Goal: Communication & Community: Answer question/provide support

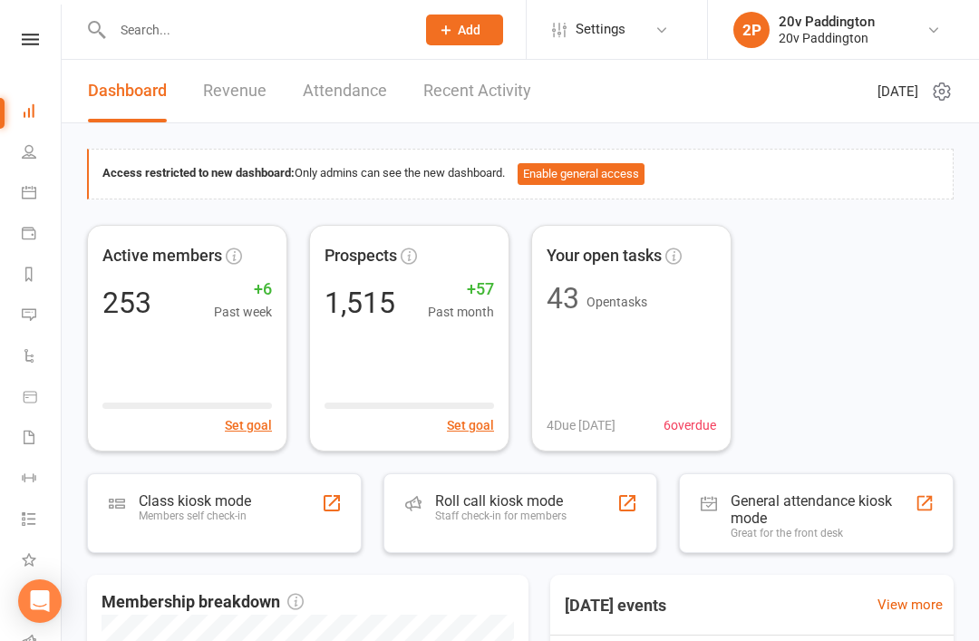
click at [28, 319] on icon at bounding box center [29, 314] width 15 height 15
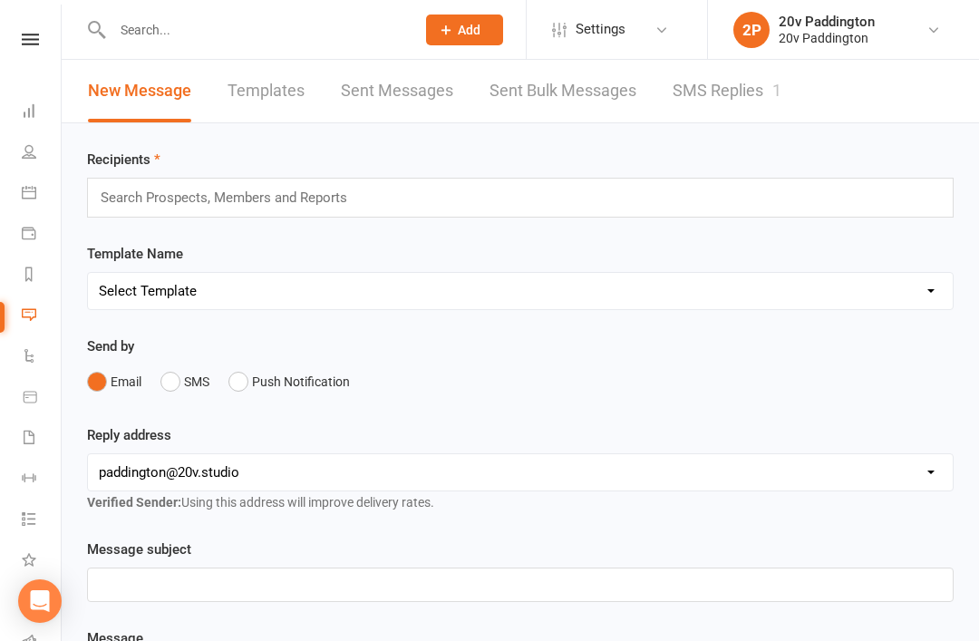
click at [681, 110] on link "SMS Replies 1" at bounding box center [727, 91] width 109 height 63
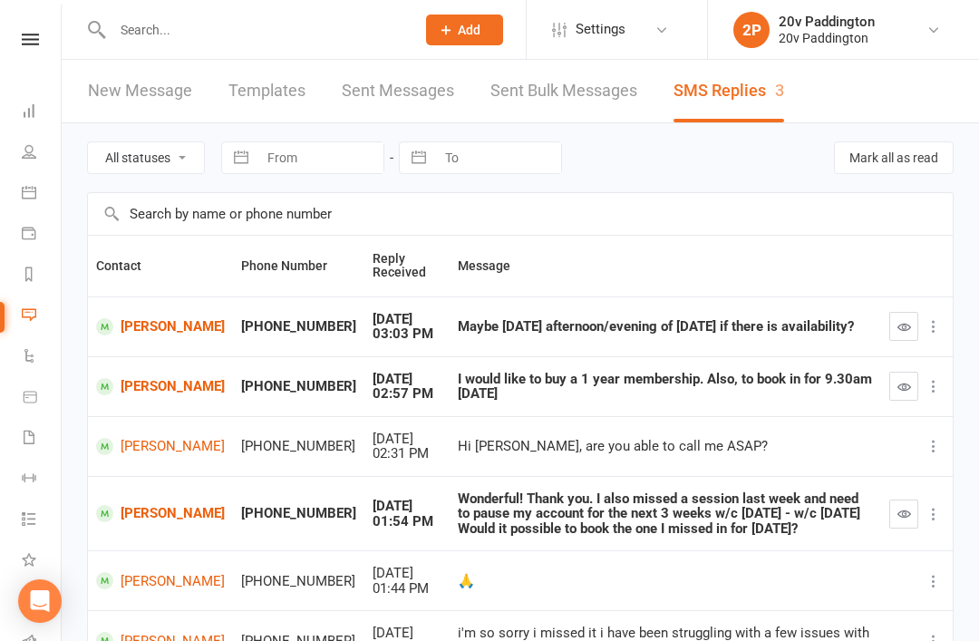
click at [157, 333] on link "Shaun Smith" at bounding box center [160, 326] width 129 height 17
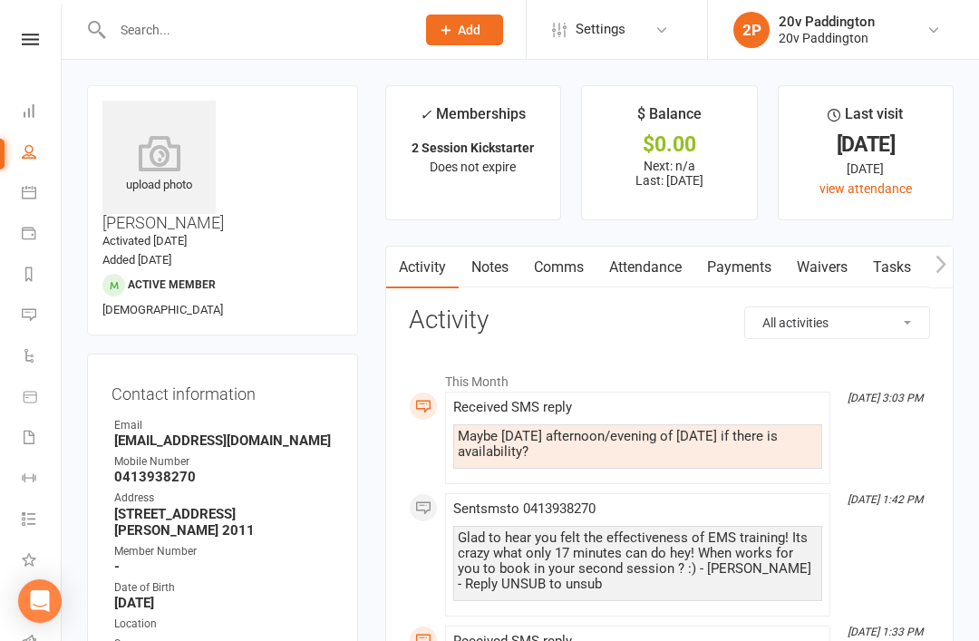
click at [574, 269] on link "Comms" at bounding box center [558, 268] width 75 height 42
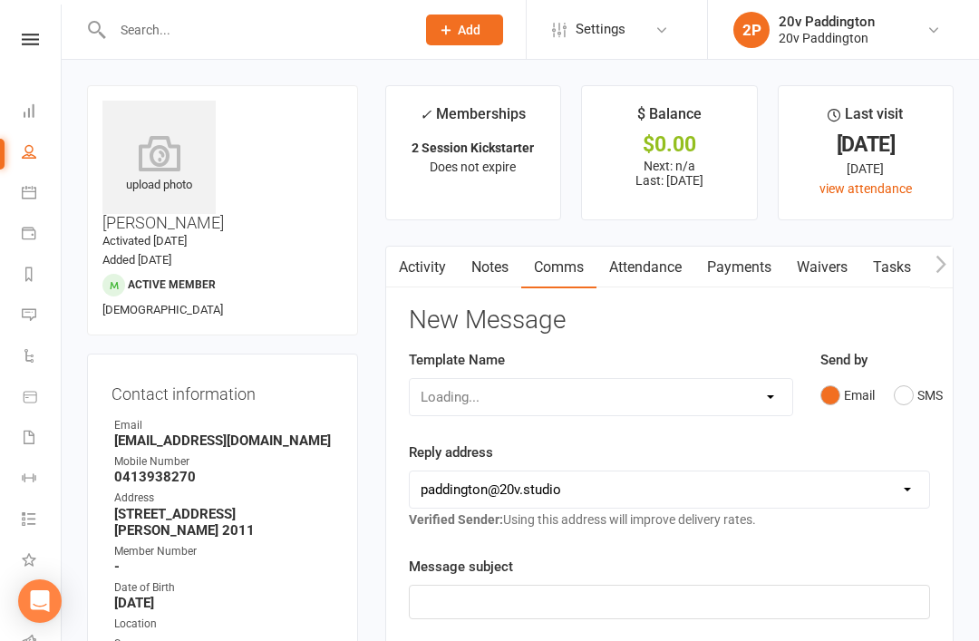
click at [939, 390] on button "SMS" at bounding box center [918, 395] width 49 height 34
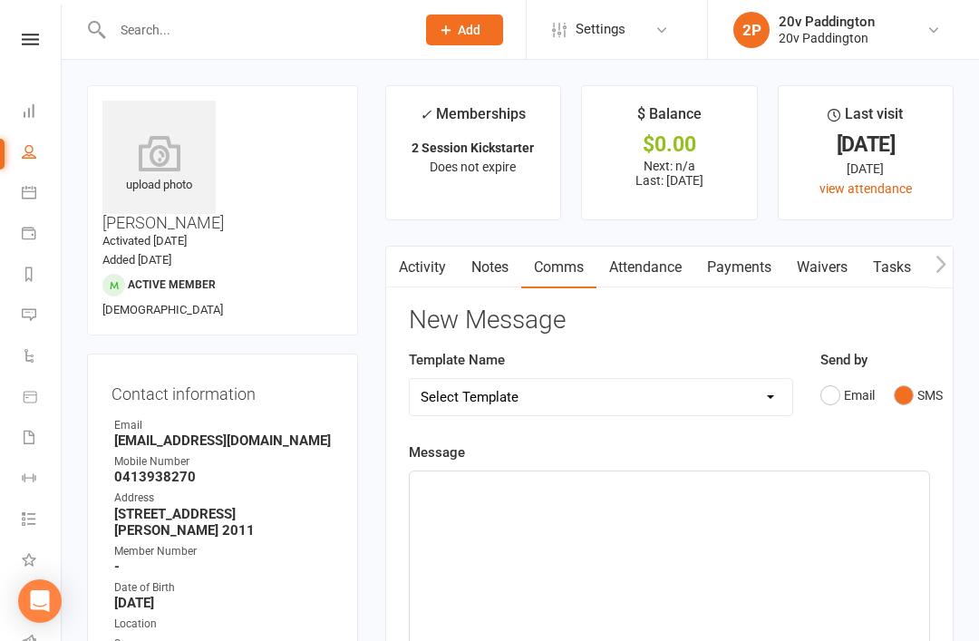
click at [701, 523] on div "﻿" at bounding box center [670, 607] width 520 height 272
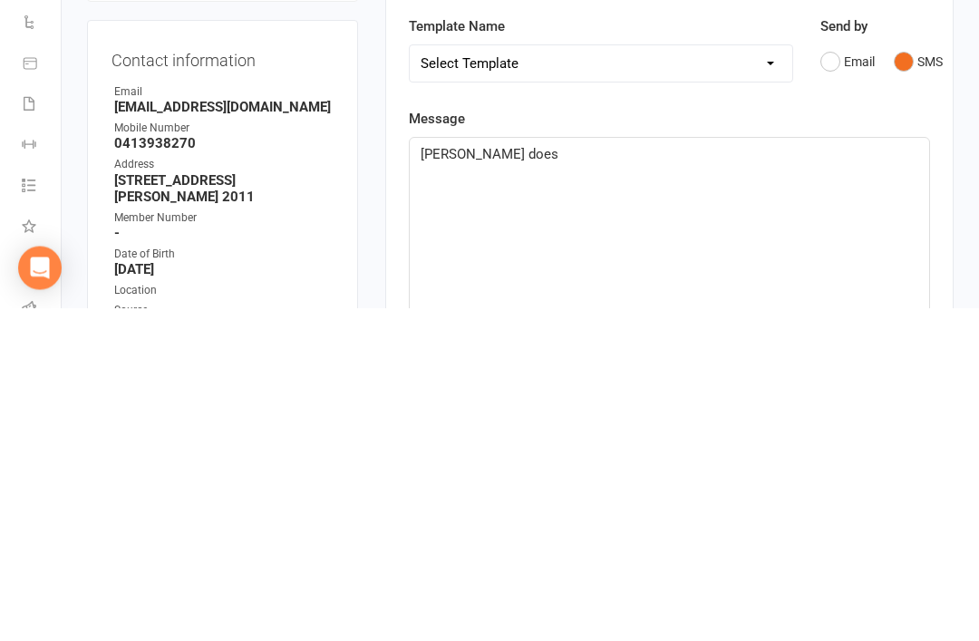
click at [432, 471] on div "Howe does" at bounding box center [670, 607] width 520 height 272
click at [447, 480] on span "Howe does" at bounding box center [490, 488] width 138 height 16
click at [780, 471] on div "How does" at bounding box center [670, 607] width 520 height 272
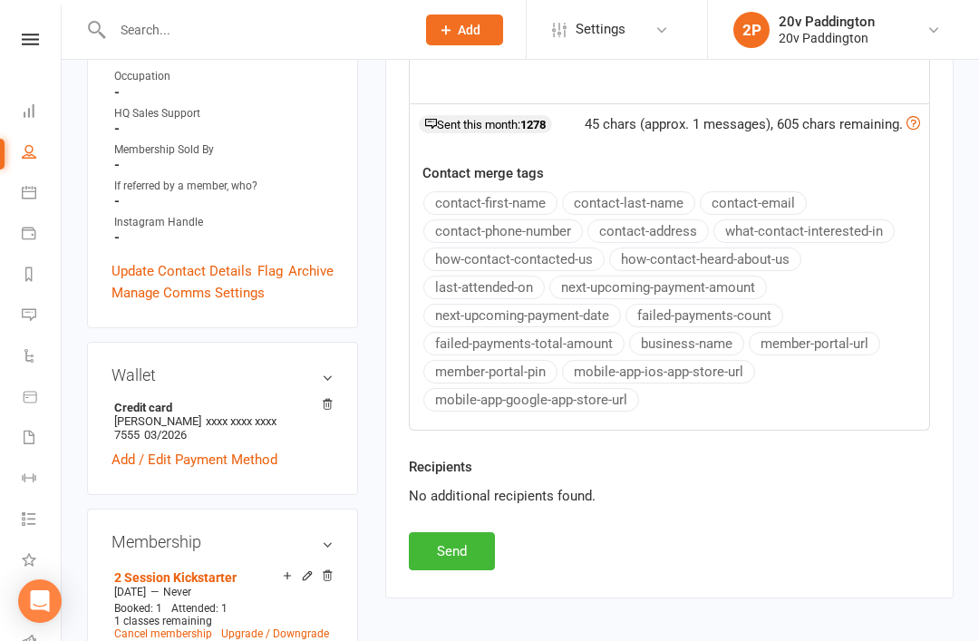
scroll to position [639, 0]
click at [468, 533] on button "Send" at bounding box center [452, 552] width 86 height 38
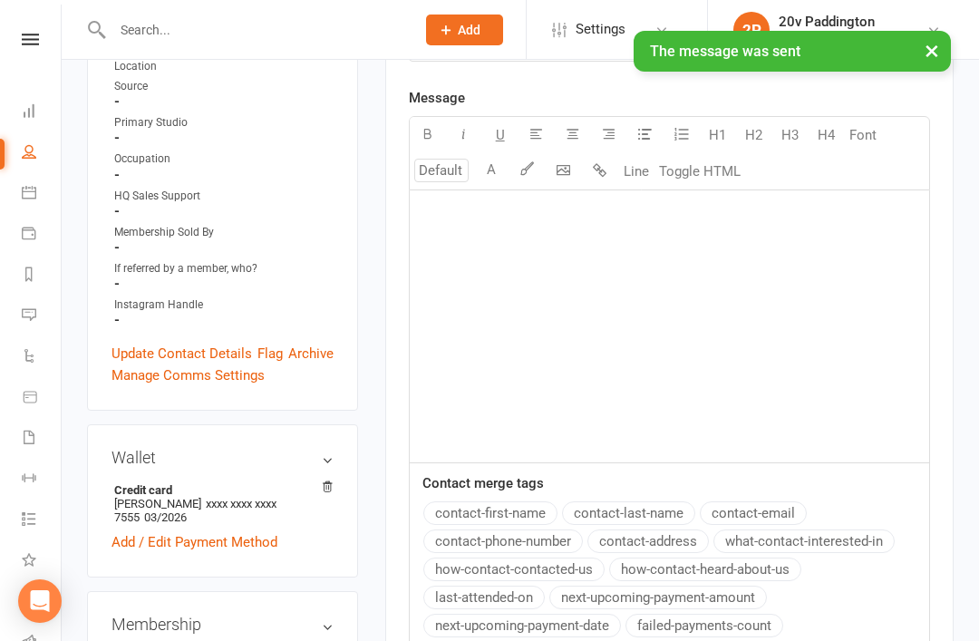
scroll to position [0, 0]
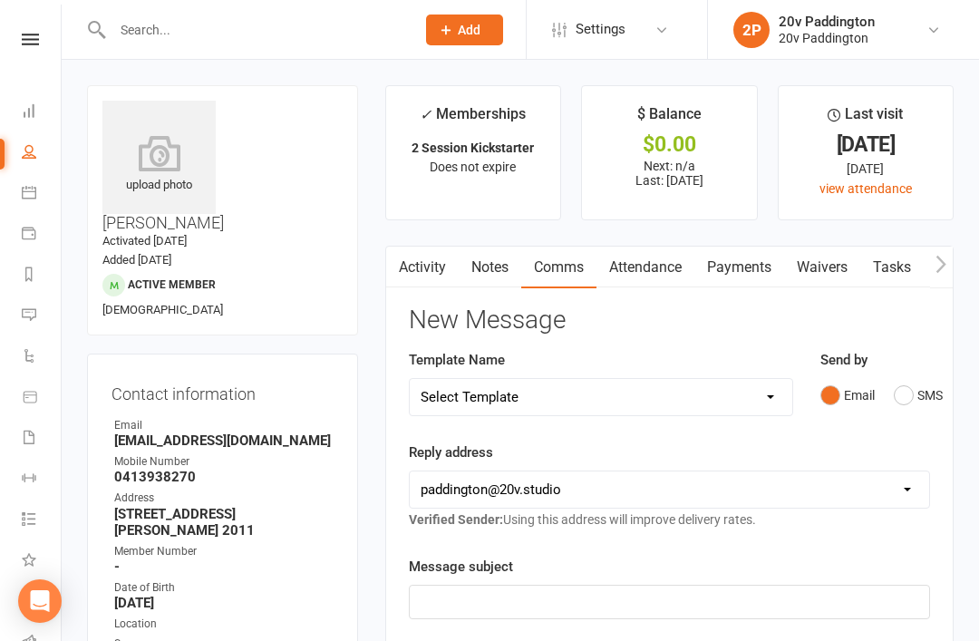
click at [447, 258] on link "Activity" at bounding box center [422, 268] width 73 height 42
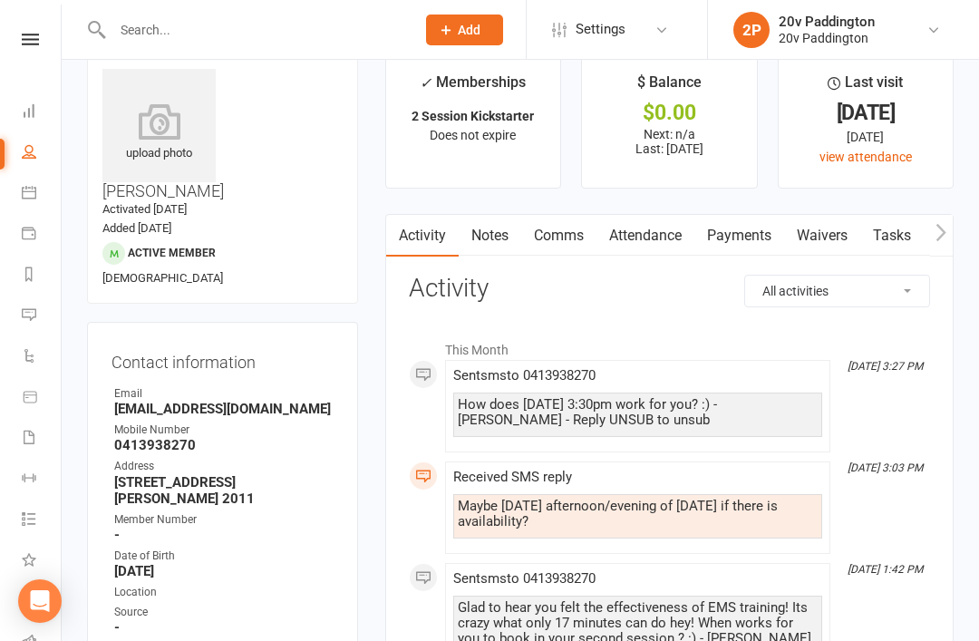
scroll to position [35, 0]
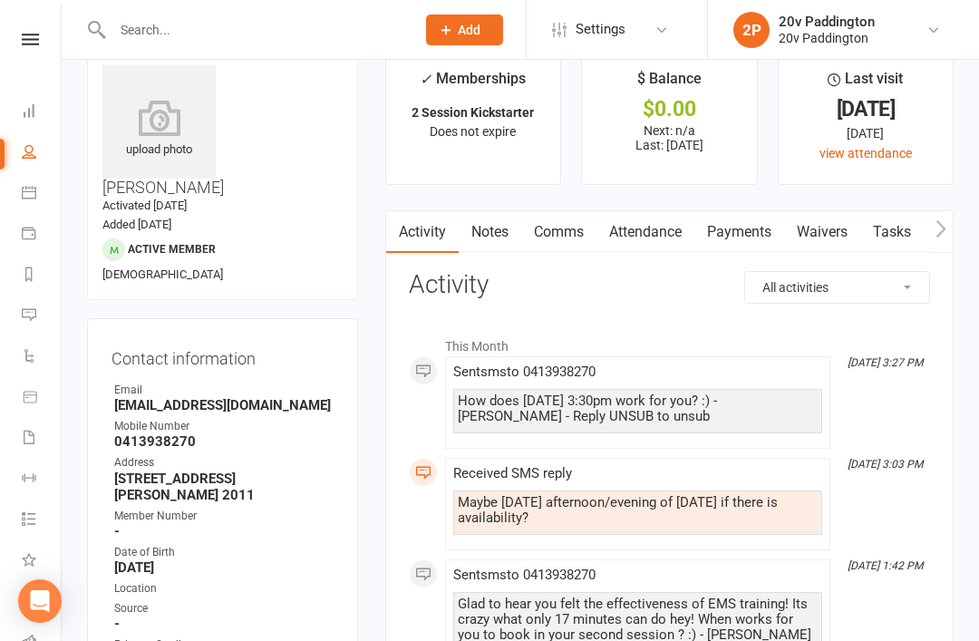
click at [51, 326] on link "Messages 3" at bounding box center [42, 316] width 41 height 41
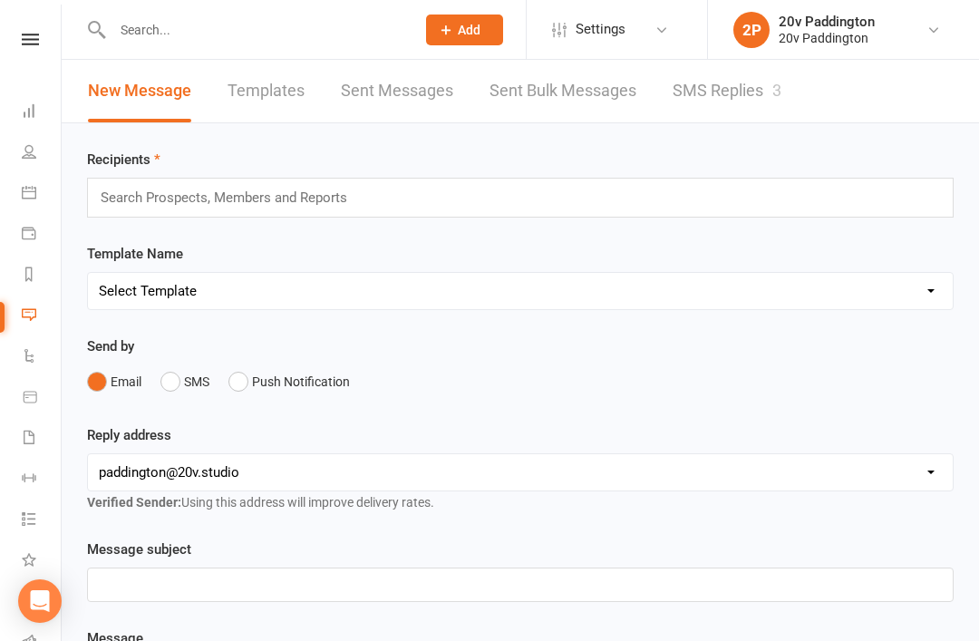
click at [780, 184] on div "Search Prospects, Members and Reports" at bounding box center [520, 198] width 867 height 40
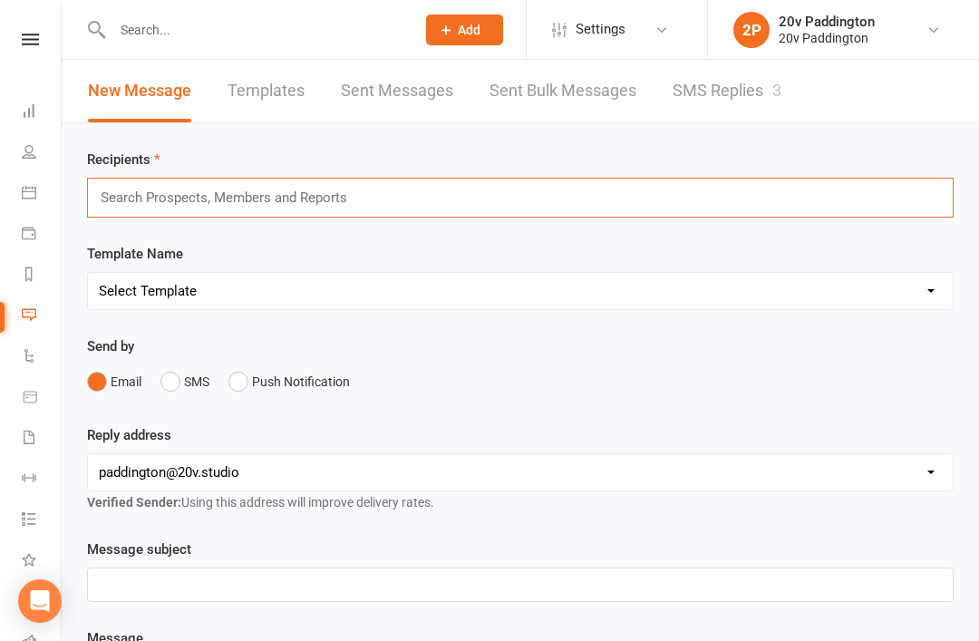
click at [769, 83] on link "SMS Replies 3" at bounding box center [727, 91] width 109 height 63
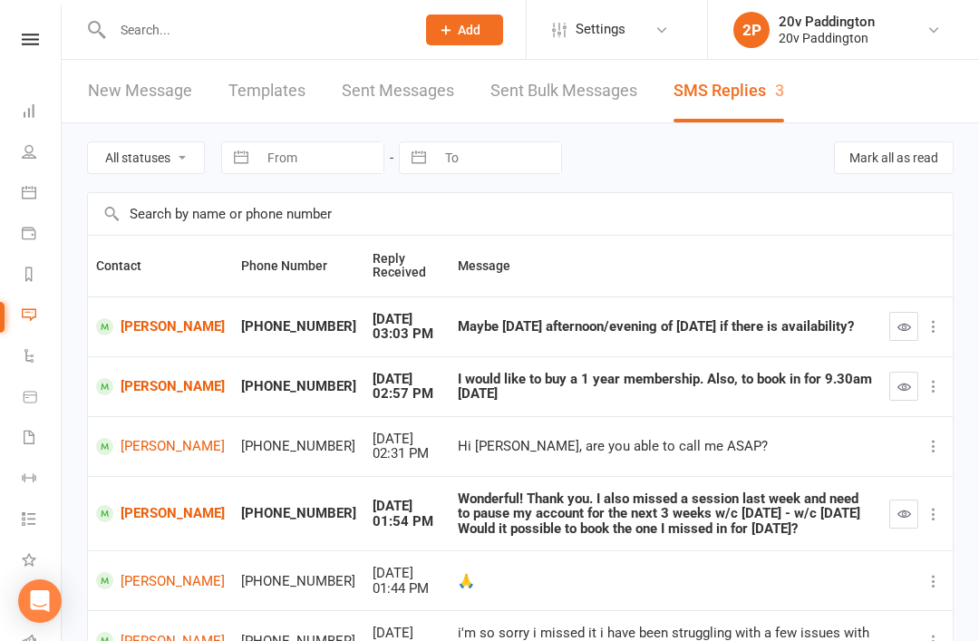
click at [903, 320] on icon "button" at bounding box center [905, 327] width 14 height 14
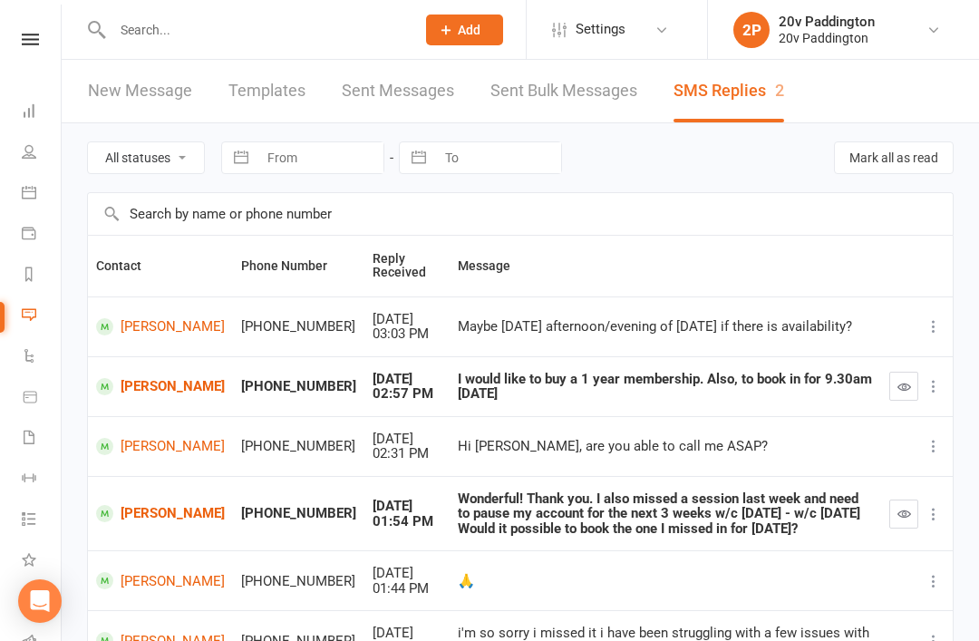
click at [131, 392] on link "[PERSON_NAME]" at bounding box center [160, 386] width 129 height 17
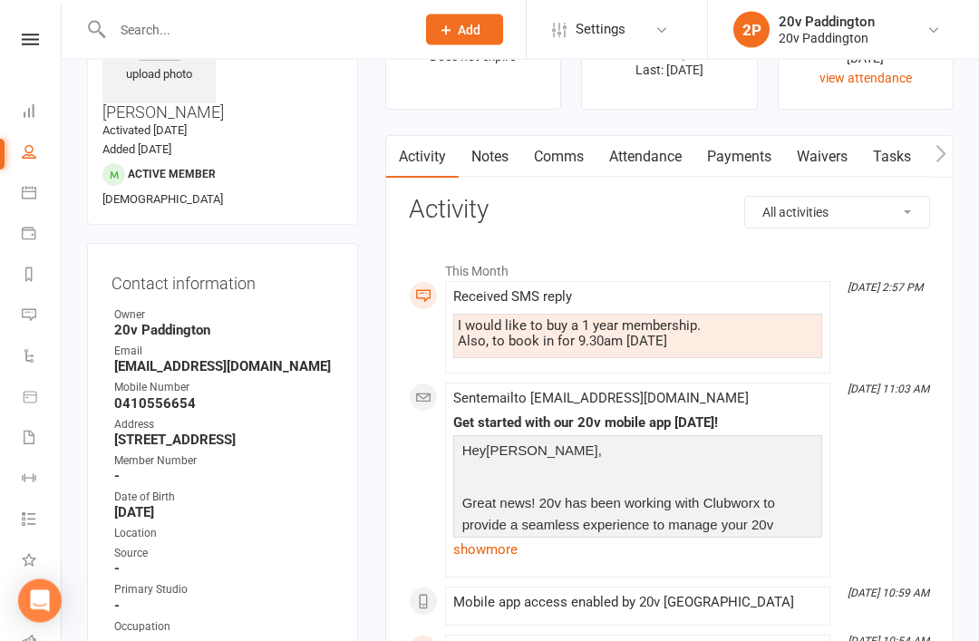
scroll to position [71, 0]
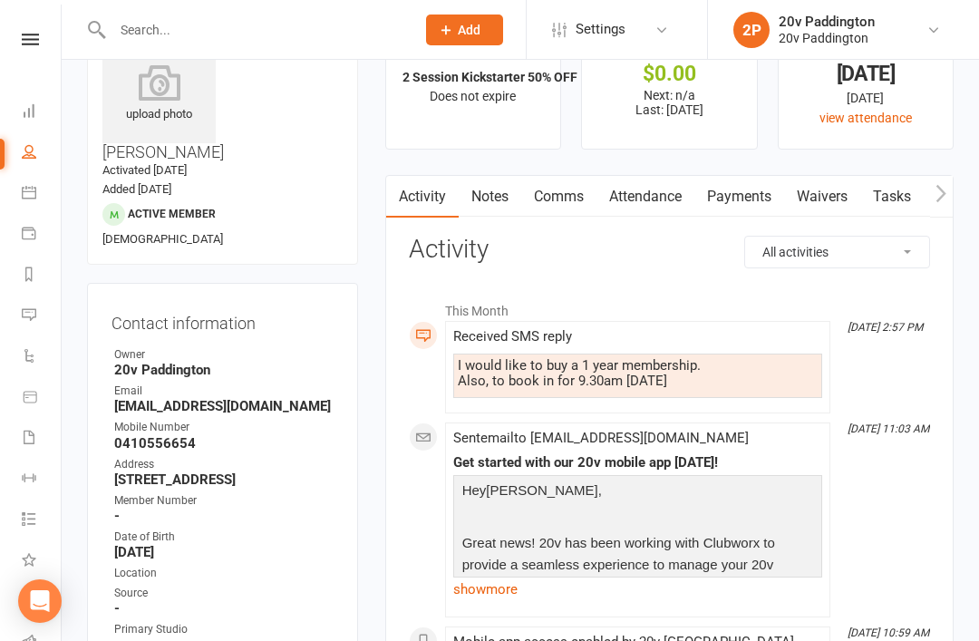
click at [843, 207] on link "Waivers" at bounding box center [822, 197] width 76 height 42
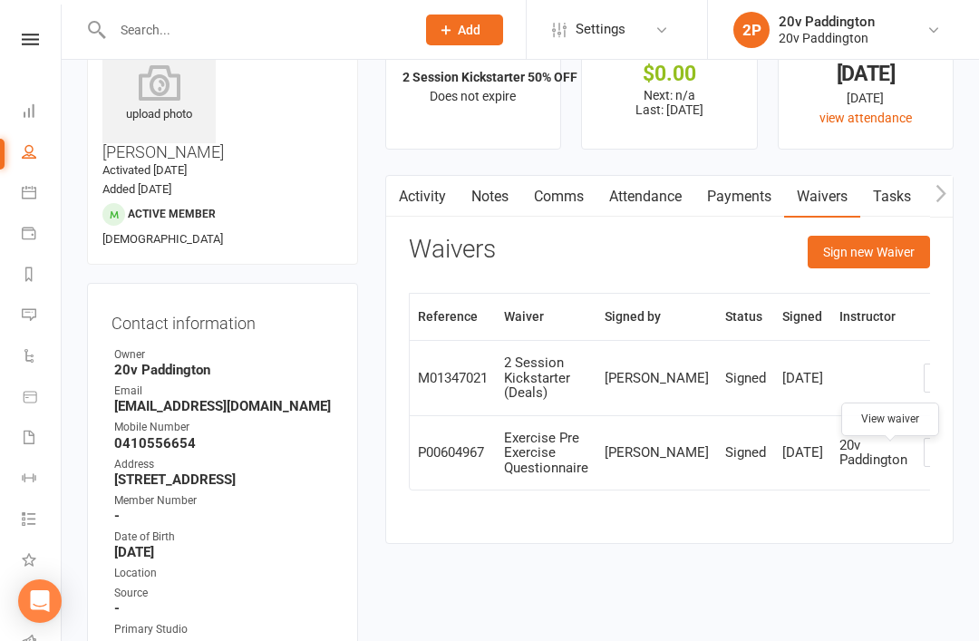
click at [931, 460] on icon at bounding box center [938, 453] width 14 height 14
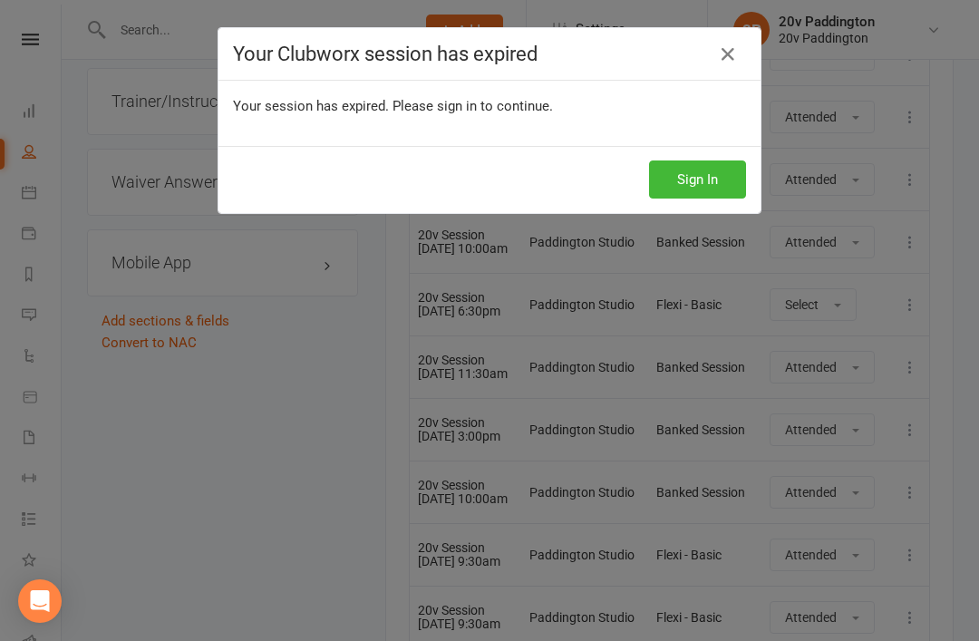
click at [712, 189] on button "Sign In" at bounding box center [697, 179] width 97 height 38
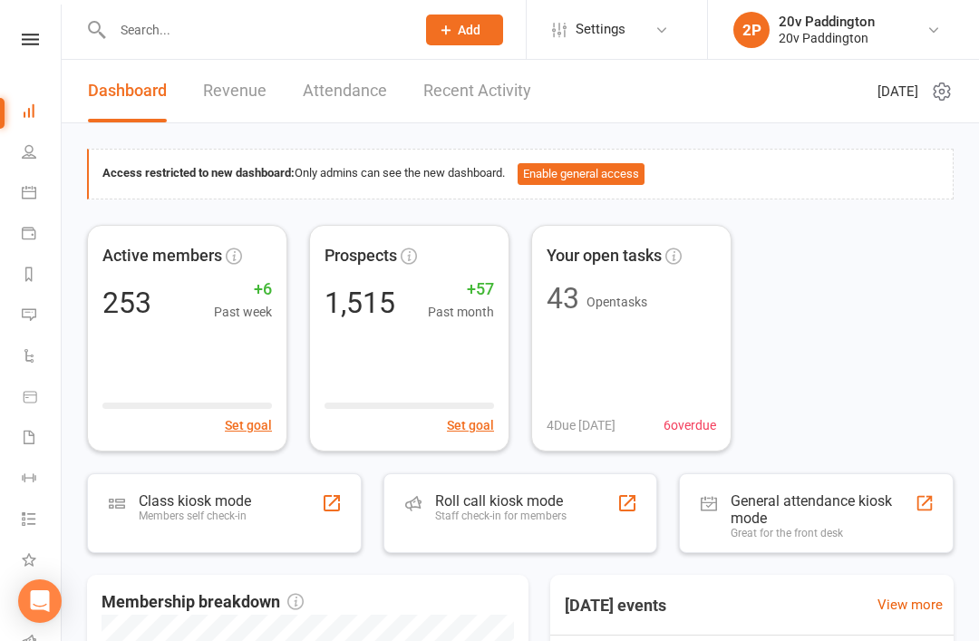
click at [32, 188] on icon at bounding box center [29, 192] width 15 height 15
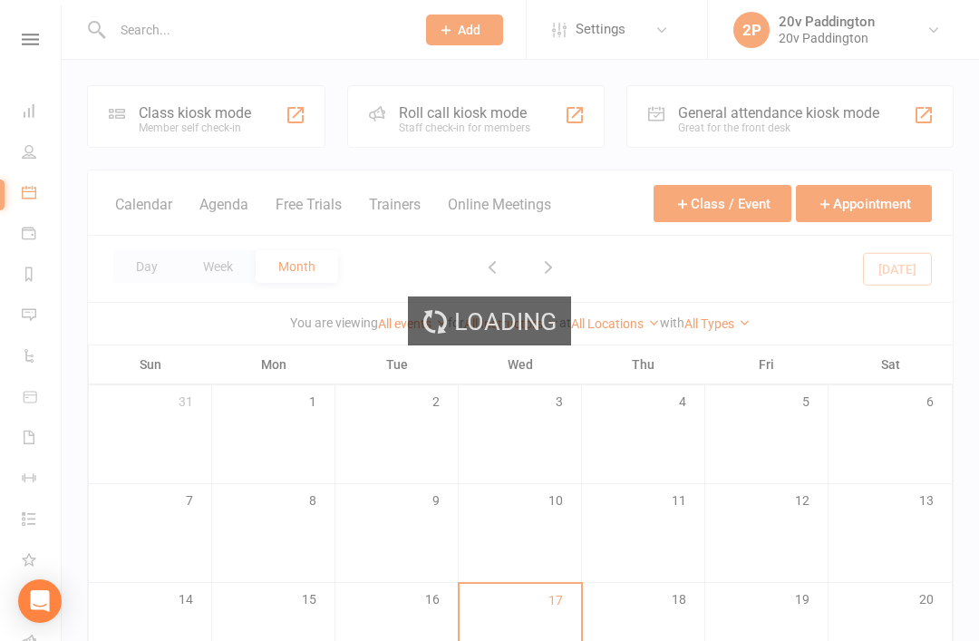
click at [212, 202] on div "Loading" at bounding box center [489, 320] width 979 height 641
click at [216, 209] on div "Loading" at bounding box center [489, 320] width 979 height 641
click at [213, 219] on div "Loading" at bounding box center [489, 320] width 979 height 641
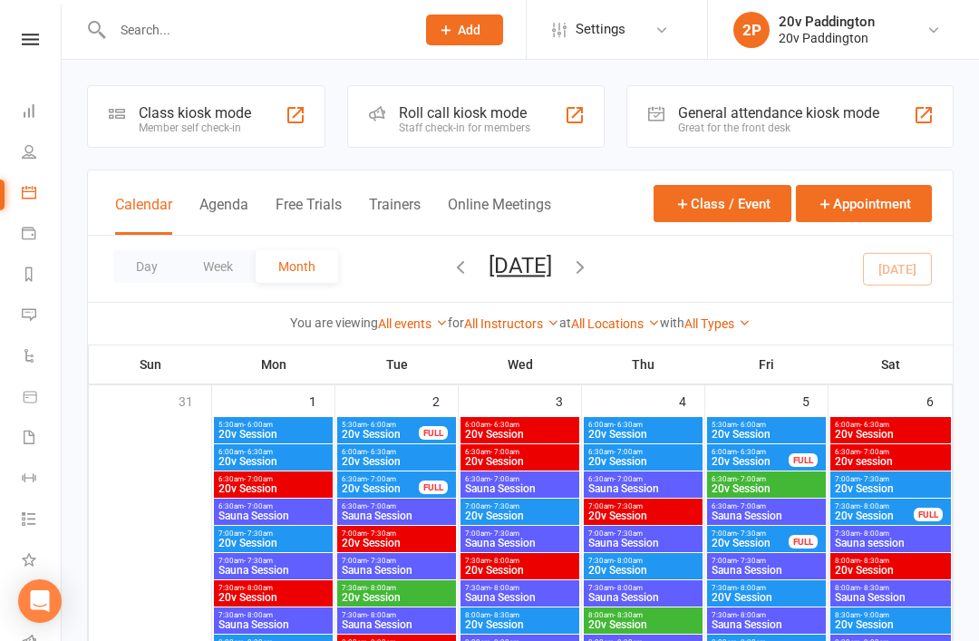
click at [200, 208] on button "Agenda" at bounding box center [223, 215] width 49 height 39
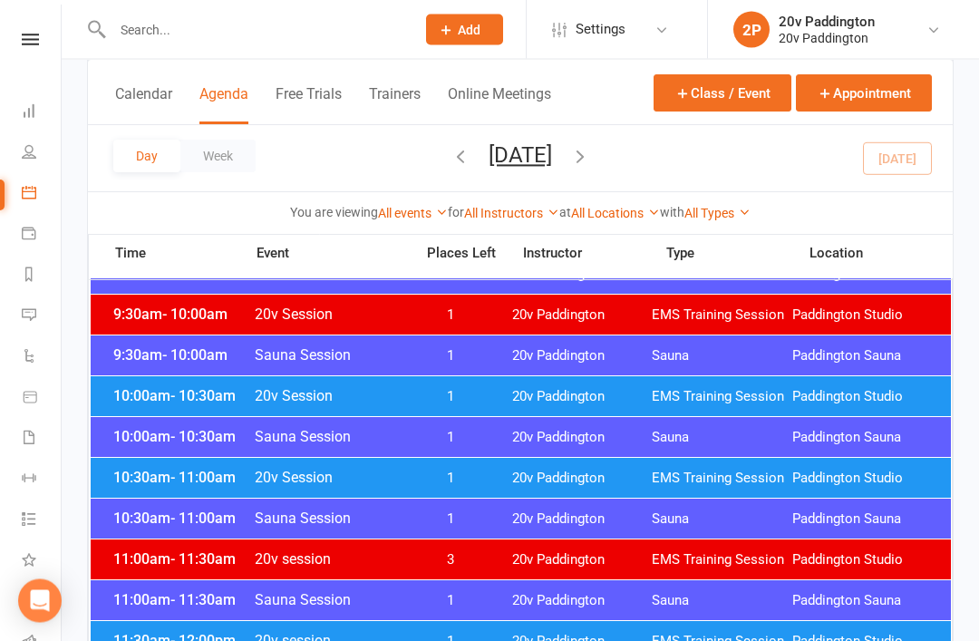
click at [552, 167] on button "Wednesday, Sep 17, 2025" at bounding box center [520, 154] width 63 height 25
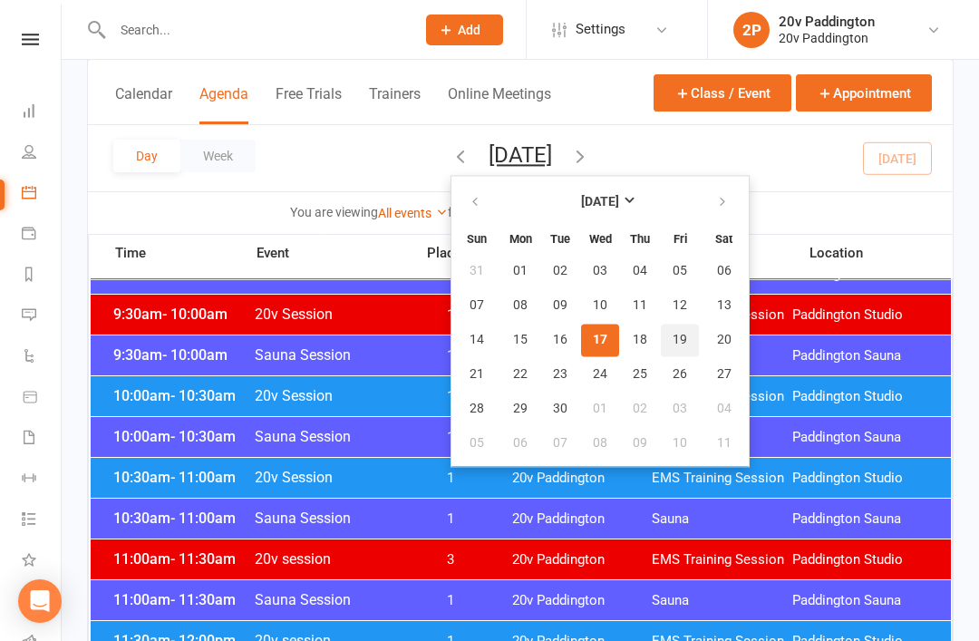
click at [661, 345] on button "19" at bounding box center [680, 340] width 38 height 33
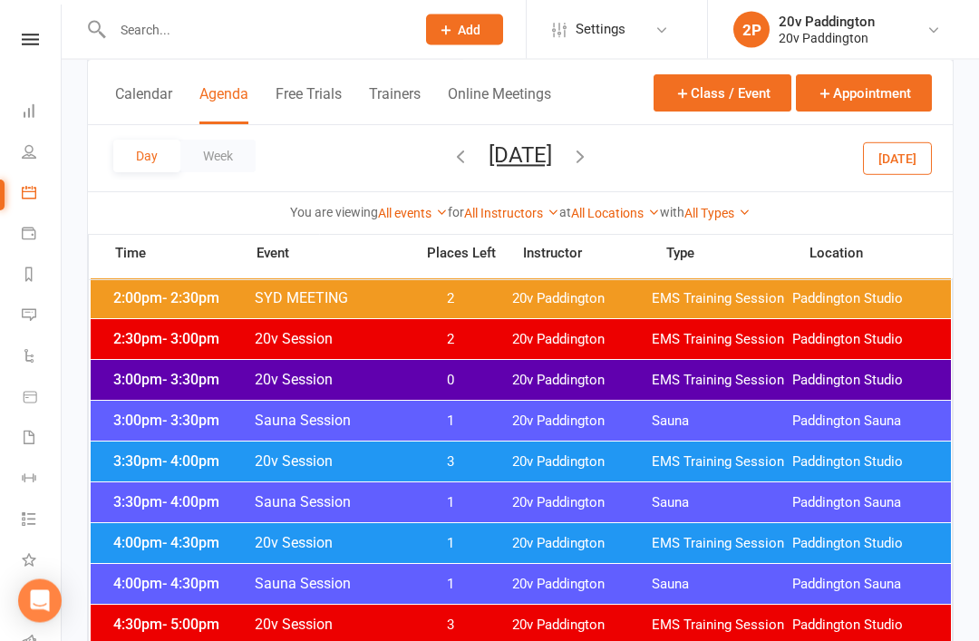
scroll to position [1260, 0]
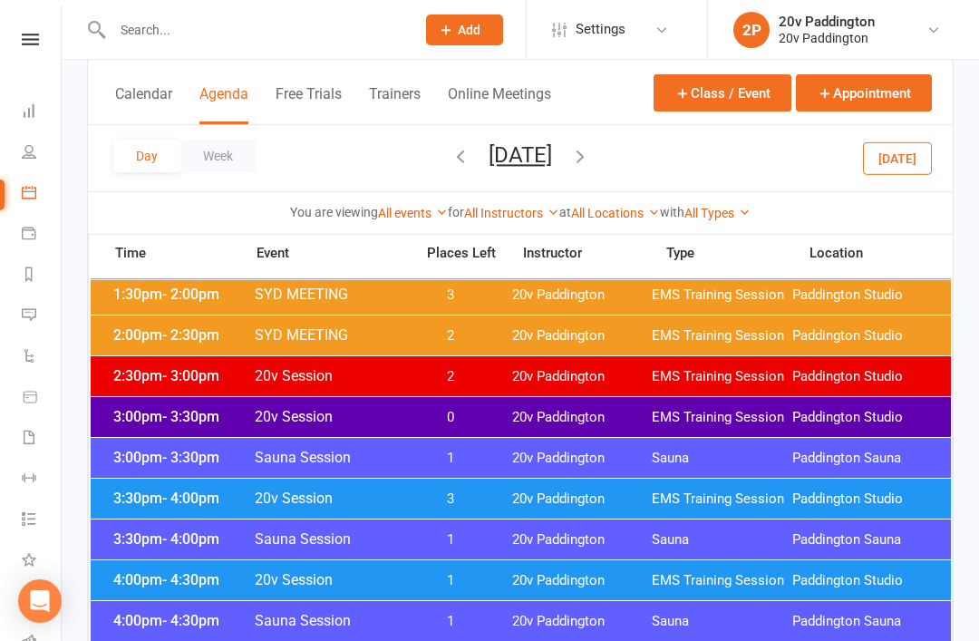
click at [901, 2] on li "2P 20v Paddington 20v Paddington My profile My subscription Support & training …" at bounding box center [843, 29] width 272 height 59
click at [891, 12] on link "2P 20v Paddington 20v Paddington" at bounding box center [842, 30] width 217 height 36
